Goal: Information Seeking & Learning: Learn about a topic

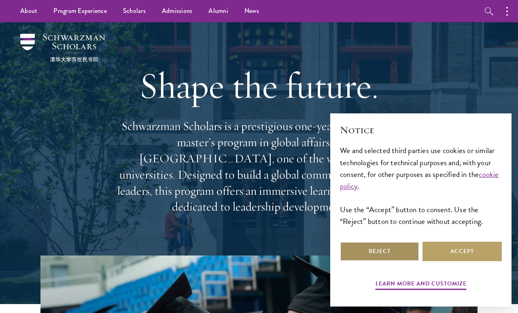
click at [393, 256] on button "Reject" at bounding box center [379, 250] width 79 height 19
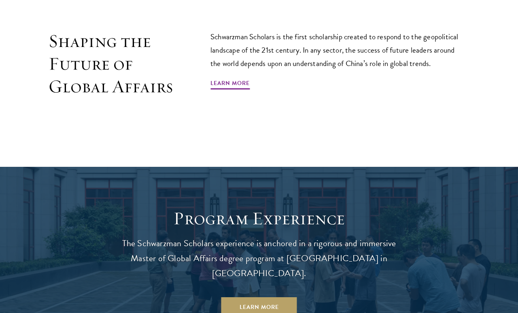
scroll to position [505, 0]
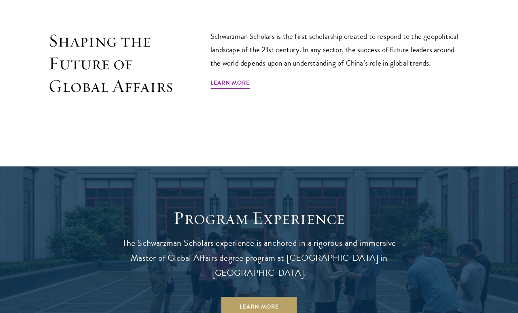
click at [241, 78] on link "Learn More" at bounding box center [229, 84] width 39 height 13
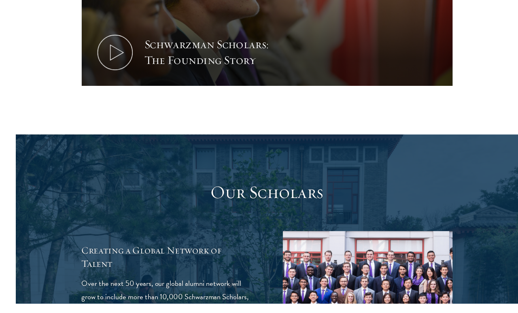
scroll to position [1283, 0]
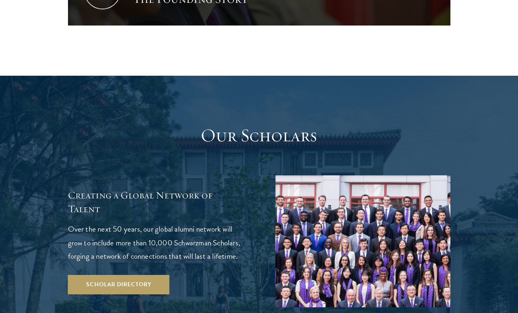
click at [154, 275] on link "Scholar Directory" at bounding box center [118, 284] width 101 height 19
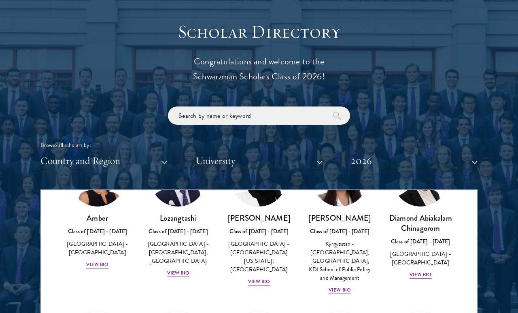
scroll to position [70, 0]
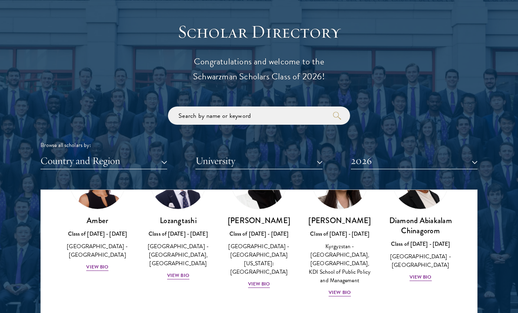
click at [260, 280] on div "View Bio" at bounding box center [259, 284] width 22 height 8
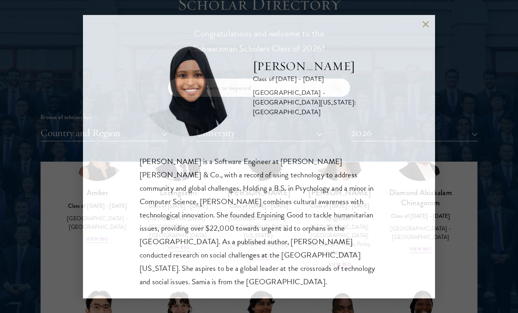
scroll to position [882, 0]
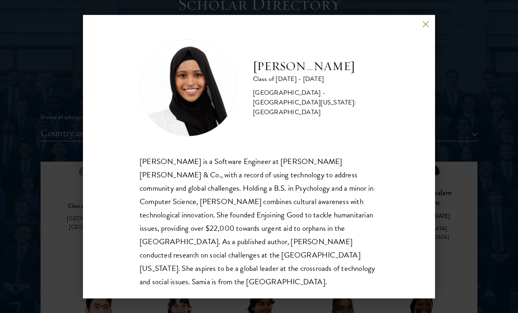
click at [425, 22] on button at bounding box center [425, 24] width 7 height 7
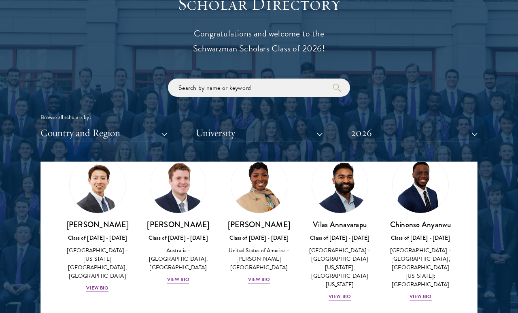
scroll to position [345, 0]
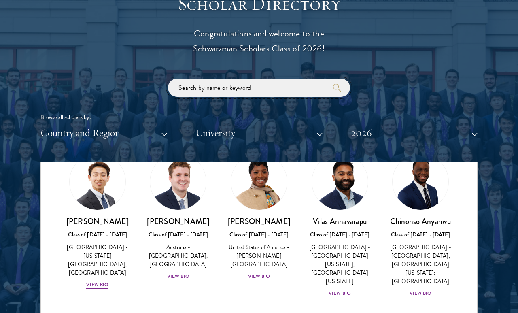
click at [267, 87] on input "search" at bounding box center [259, 87] width 182 height 18
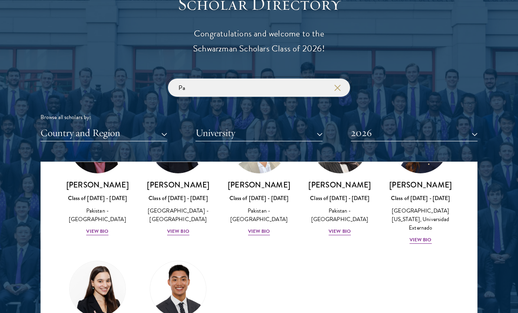
scroll to position [223, 0]
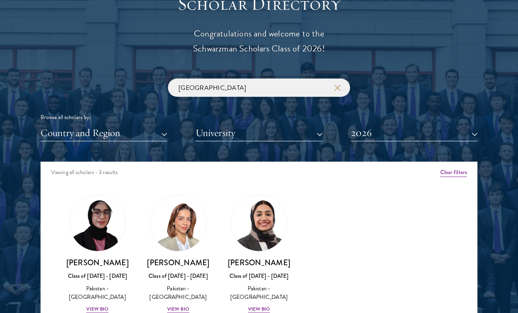
click button "submit" at bounding box center [0, 0] width 0 height 0
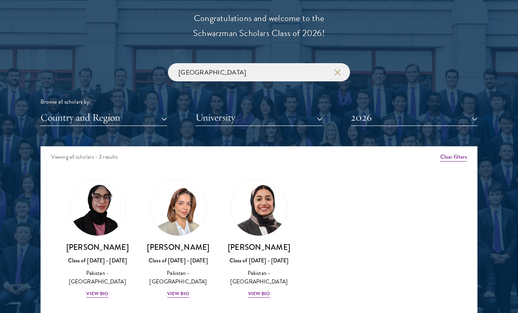
scroll to position [899, 0]
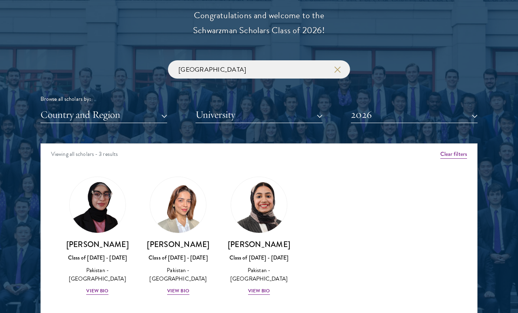
click at [178, 290] on div "View Bio" at bounding box center [178, 291] width 22 height 8
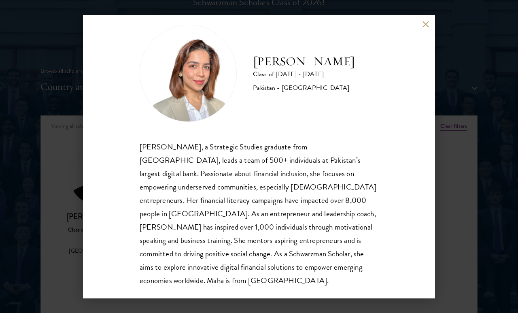
scroll to position [14, 0]
click at [426, 26] on button at bounding box center [425, 24] width 7 height 7
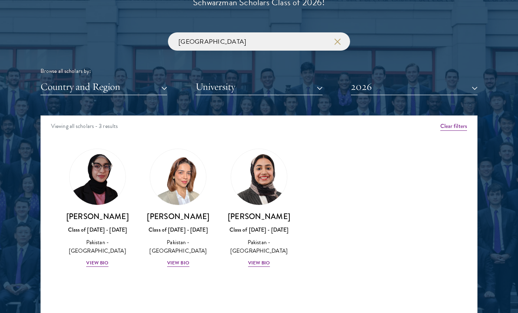
click at [267, 259] on div "View Bio" at bounding box center [259, 263] width 22 height 8
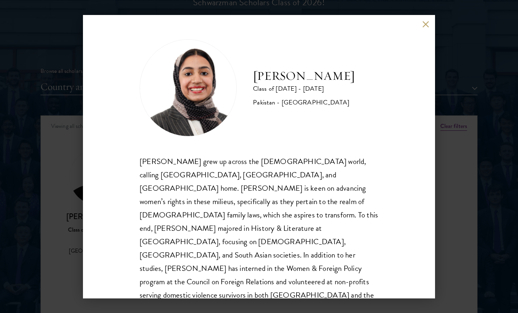
click at [432, 23] on div "Imaan Mirza Class of 2025 - 2026 Pakistan - Harvard University Imaan Mirza grew…" at bounding box center [259, 156] width 352 height 283
click at [427, 27] on button at bounding box center [425, 24] width 7 height 7
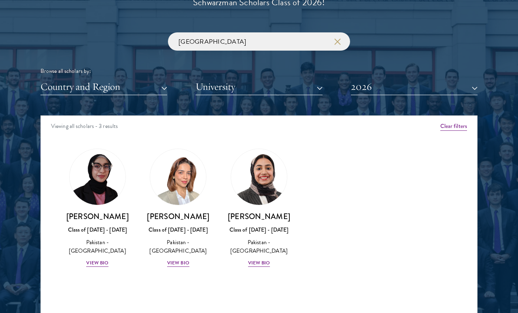
click at [95, 264] on div "View Bio" at bounding box center [97, 263] width 22 height 8
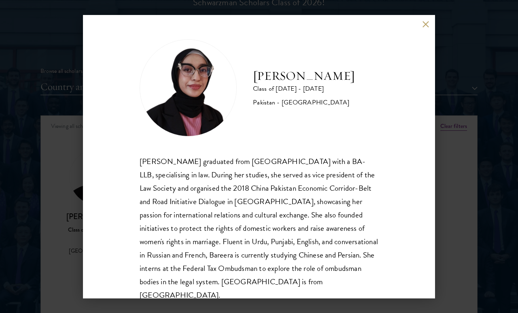
click at [418, 25] on div "Bree Javed Class of 2025 - 2026 Pakistan - Bahria University Bareera Javed grad…" at bounding box center [259, 156] width 352 height 283
click at [424, 23] on button at bounding box center [425, 24] width 7 height 7
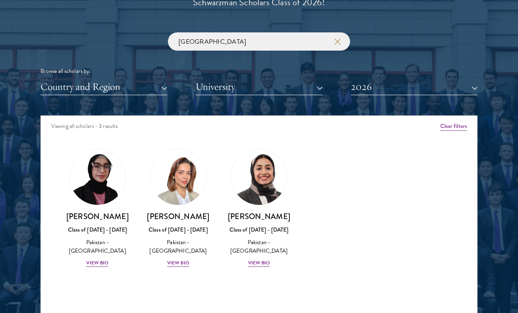
click at [145, 85] on button "Country and Region" at bounding box center [103, 86] width 127 height 17
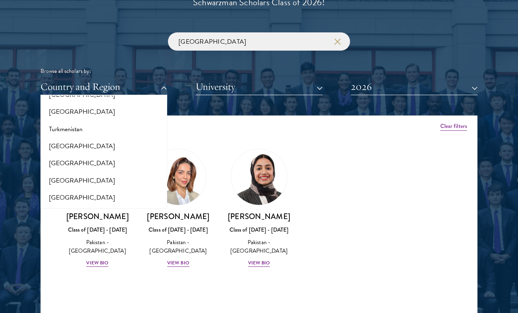
scroll to position [1616, 0]
click at [83, 173] on button "[GEOGRAPHIC_DATA]" at bounding box center [104, 181] width 122 height 17
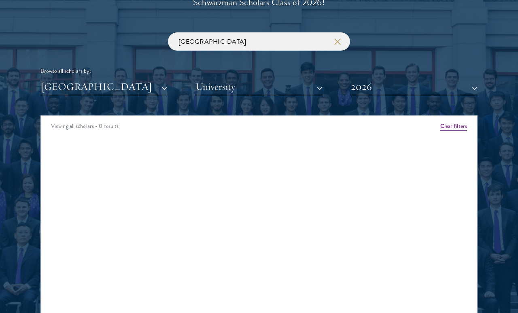
click at [309, 86] on button "University" at bounding box center [258, 86] width 127 height 17
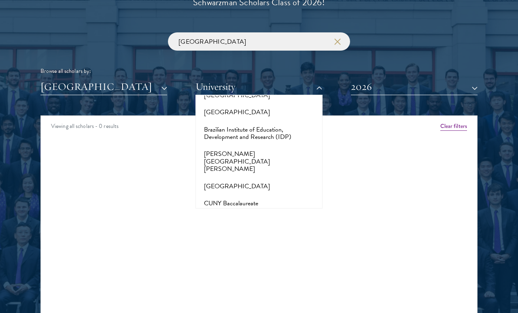
scroll to position [761, 0]
click at [252, 193] on button "CUNY Baccalaureate" at bounding box center [259, 201] width 122 height 17
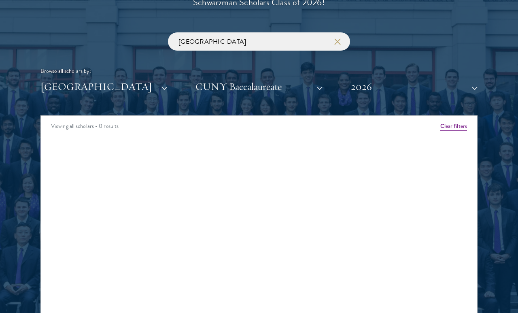
click at [287, 88] on button "CUNY Baccalaureate" at bounding box center [258, 86] width 127 height 17
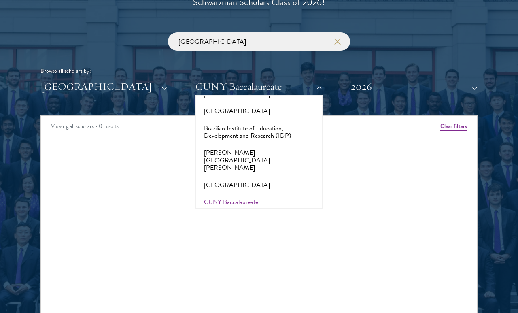
click at [281, 245] on button "California State University, Fullerton" at bounding box center [259, 257] width 122 height 25
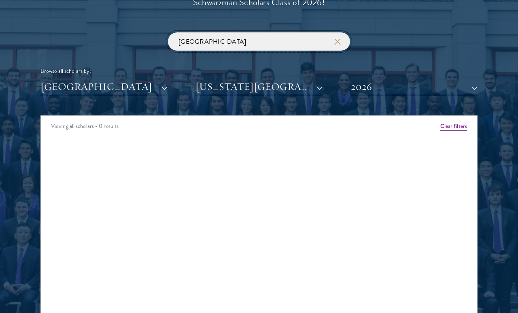
click at [332, 39] on input "[GEOGRAPHIC_DATA]" at bounding box center [259, 41] width 182 height 18
type input "P"
type input "Hussain"
click button "submit" at bounding box center [0, 0] width 0 height 0
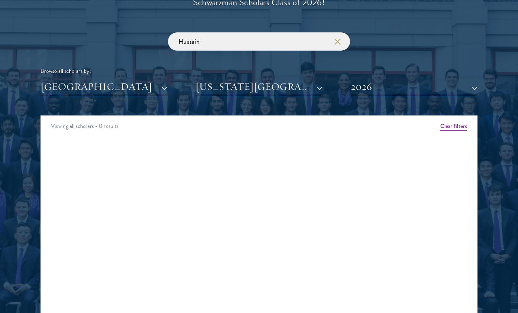
scroll to position [928, 0]
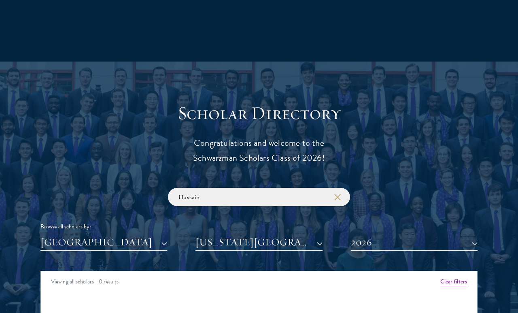
click at [333, 194] on button "button" at bounding box center [337, 197] width 8 height 8
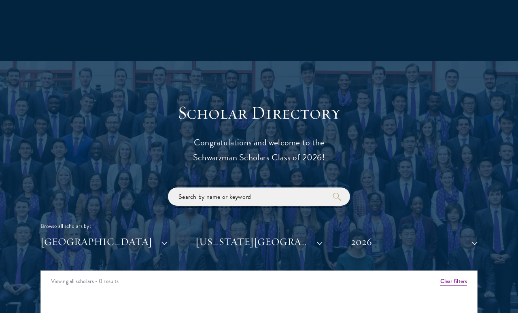
click at [285, 192] on input "search" at bounding box center [259, 196] width 182 height 18
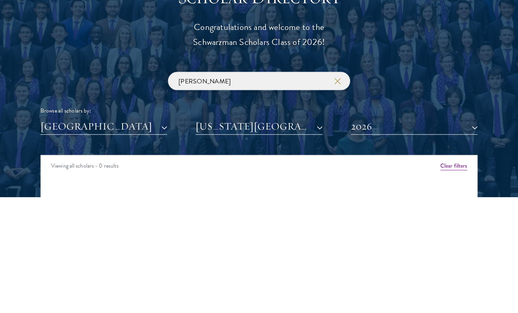
type input "Hussein"
click button "submit" at bounding box center [0, 0] width 0 height 0
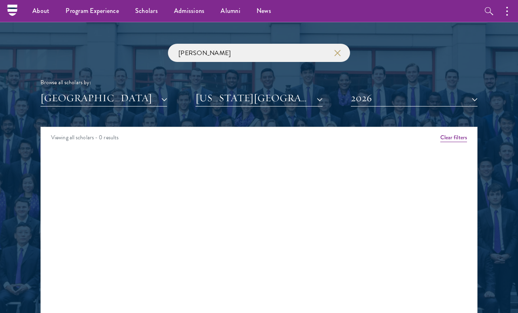
scroll to position [874, 0]
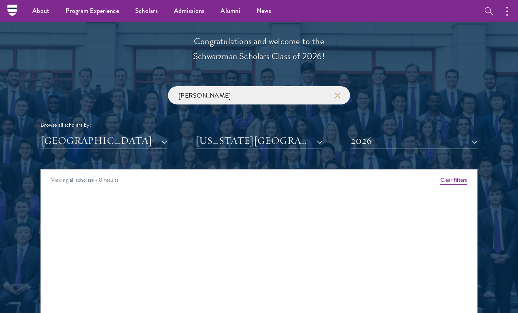
click at [453, 177] on button "Clear filters" at bounding box center [453, 179] width 27 height 9
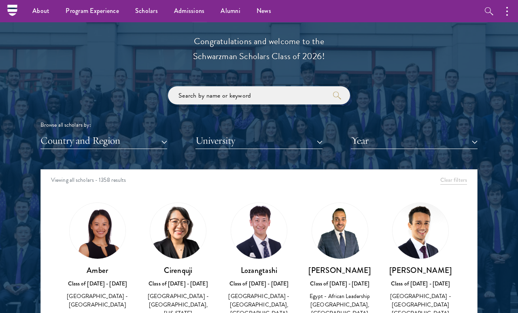
click at [287, 96] on input "search" at bounding box center [259, 95] width 182 height 18
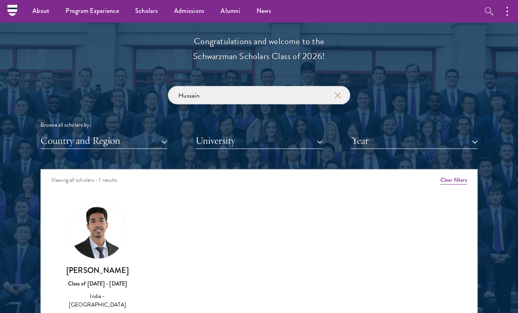
type input "Hussain"
click button "submit" at bounding box center [0, 0] width 0 height 0
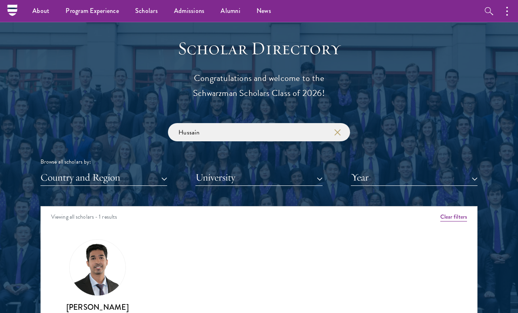
scroll to position [837, 0]
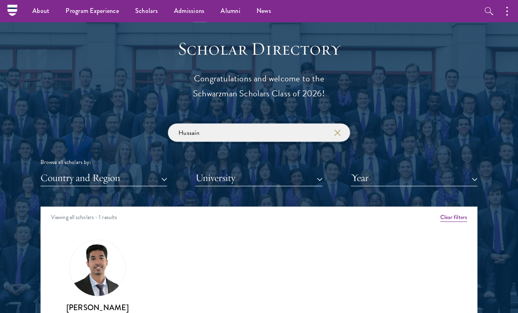
click at [460, 218] on button "Clear filters" at bounding box center [453, 217] width 27 height 9
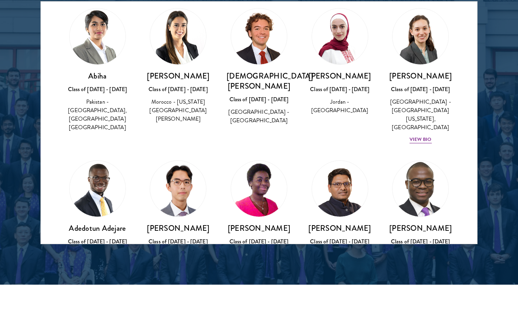
scroll to position [331, 0]
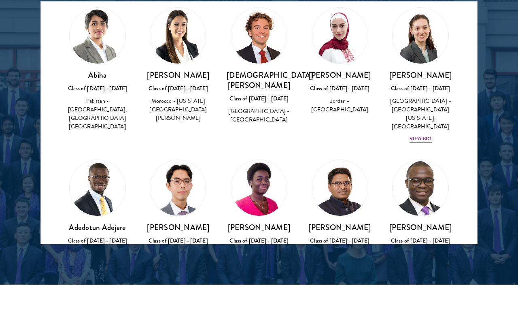
click at [180, 51] on img at bounding box center [178, 36] width 56 height 56
click at [187, 80] on h3 "Zainab Abiza" at bounding box center [178, 75] width 65 height 10
click at [180, 113] on div "Morocco - Washington and Lee University" at bounding box center [178, 109] width 65 height 25
click at [184, 118] on div "Morocco - Washington and Lee University" at bounding box center [178, 109] width 65 height 25
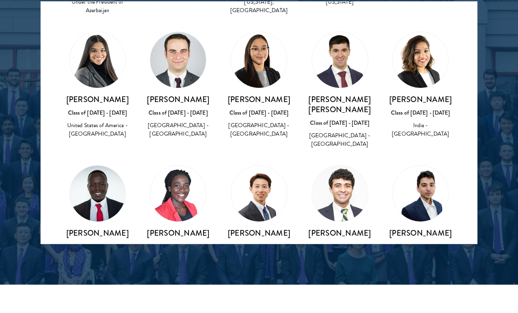
scroll to position [1332, 0]
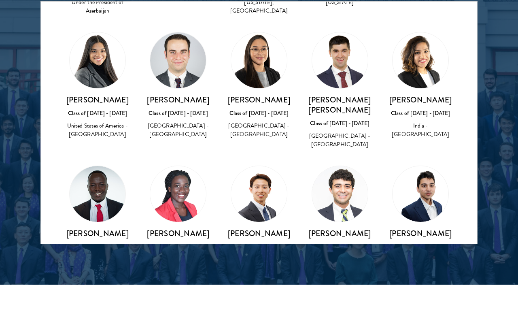
click at [512, 153] on div at bounding box center [259, 38] width 518 height 492
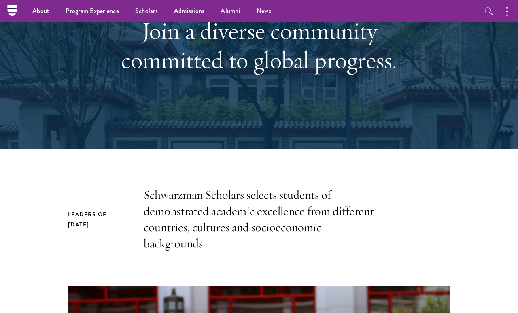
scroll to position [0, 0]
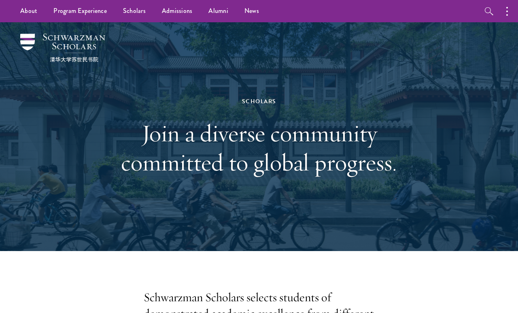
click at [0, 0] on link "Application Instructions" at bounding box center [0, 0] width 0 height 0
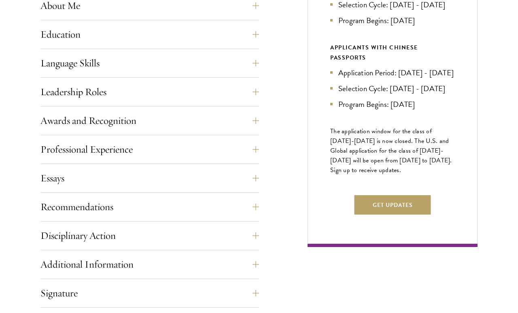
scroll to position [413, 0]
click at [256, 119] on button "Awards and Recognition" at bounding box center [149, 119] width 218 height 19
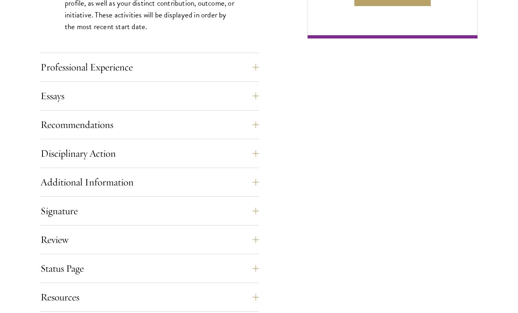
click at [256, 67] on button "Professional Experience" at bounding box center [149, 66] width 218 height 19
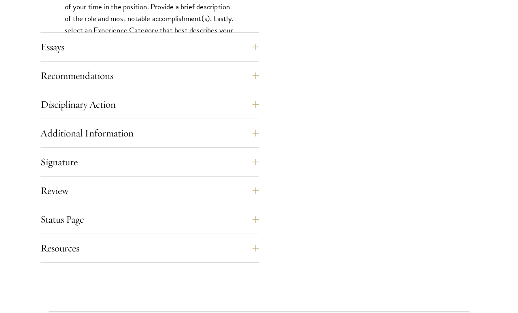
click at [254, 154] on button "Signature" at bounding box center [149, 161] width 218 height 19
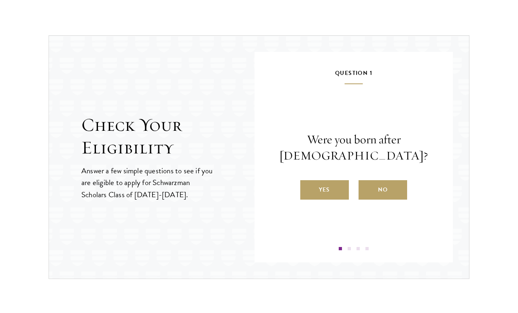
scroll to position [993, 0]
click at [334, 190] on label "Yes" at bounding box center [324, 189] width 49 height 19
click at [307, 188] on input "Yes" at bounding box center [303, 183] width 7 height 7
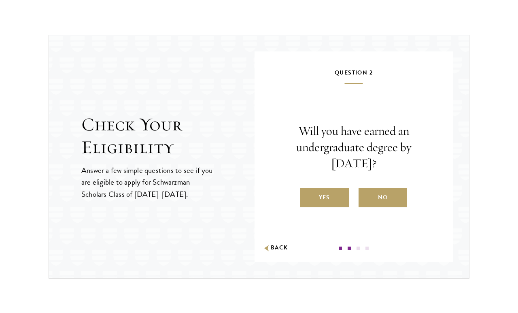
click at [337, 201] on label "Yes" at bounding box center [324, 197] width 49 height 19
click at [307, 196] on input "Yes" at bounding box center [303, 191] width 7 height 7
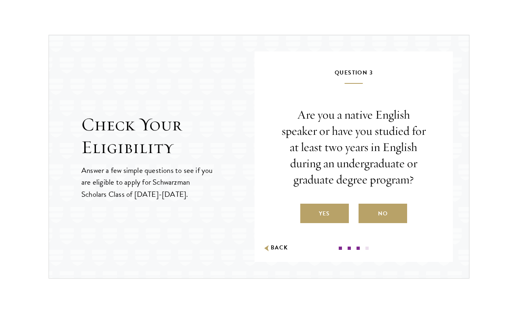
click at [331, 220] on label "Yes" at bounding box center [324, 212] width 49 height 19
click at [307, 212] on input "Yes" at bounding box center [303, 208] width 7 height 7
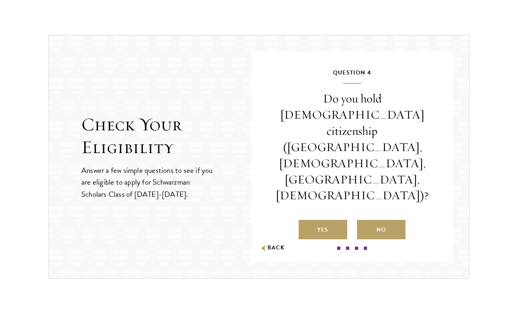
click at [387, 220] on label "No" at bounding box center [381, 229] width 49 height 19
click at [364, 221] on input "No" at bounding box center [360, 224] width 7 height 7
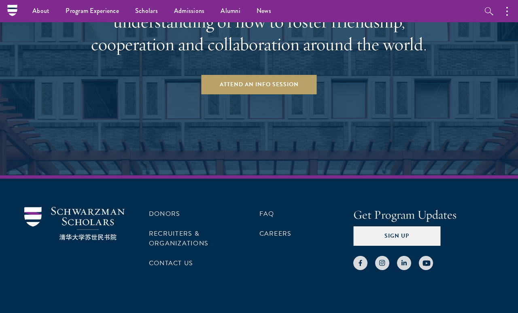
scroll to position [1462, 0]
click at [0, 0] on ul "Overview Curriculum Student Life Faculty & Guest Speakers" at bounding box center [0, 0] width 0 height 0
click at [0, 0] on link "Overview" at bounding box center [0, 0] width 0 height 0
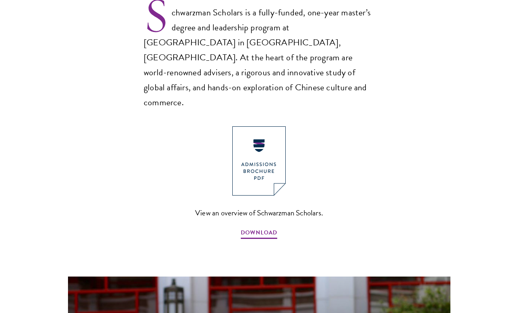
scroll to position [561, 0]
click at [269, 227] on span "DOWNLOAD" at bounding box center [259, 233] width 36 height 13
